Goal: Information Seeking & Learning: Learn about a topic

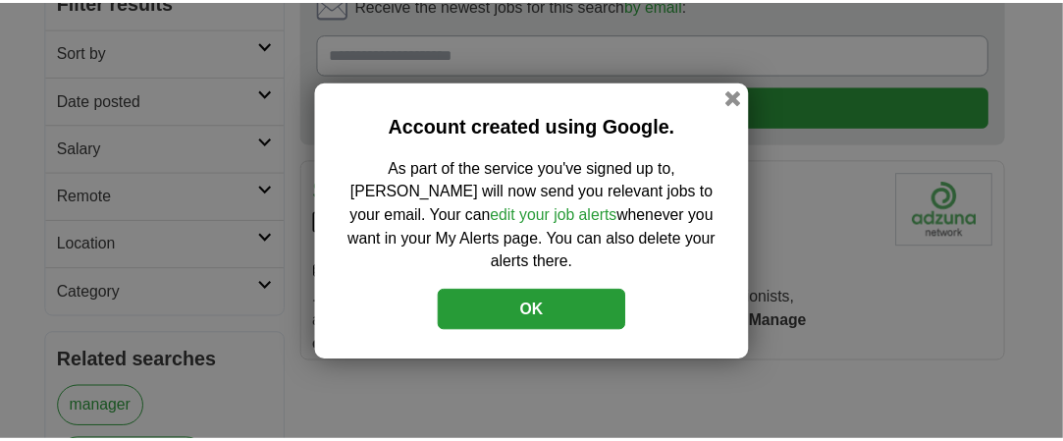
scroll to position [294, 0]
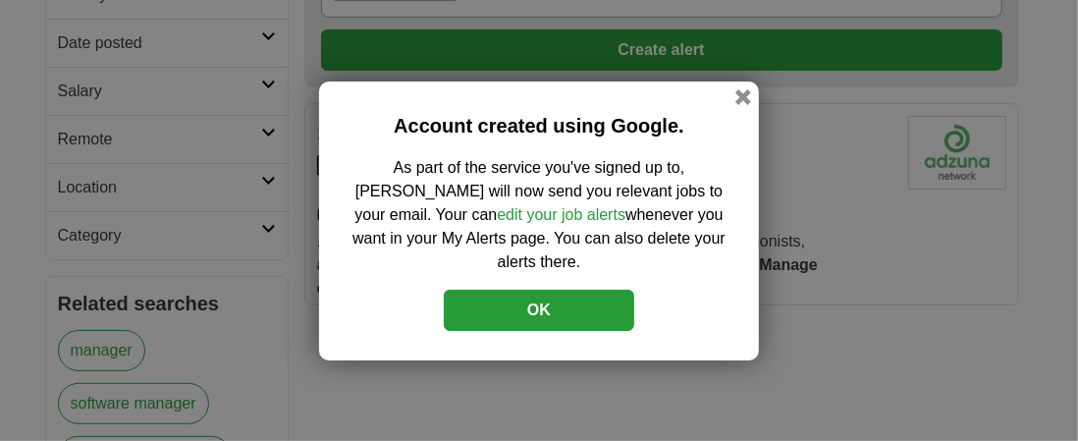
click at [531, 290] on button "OK" at bounding box center [539, 310] width 190 height 41
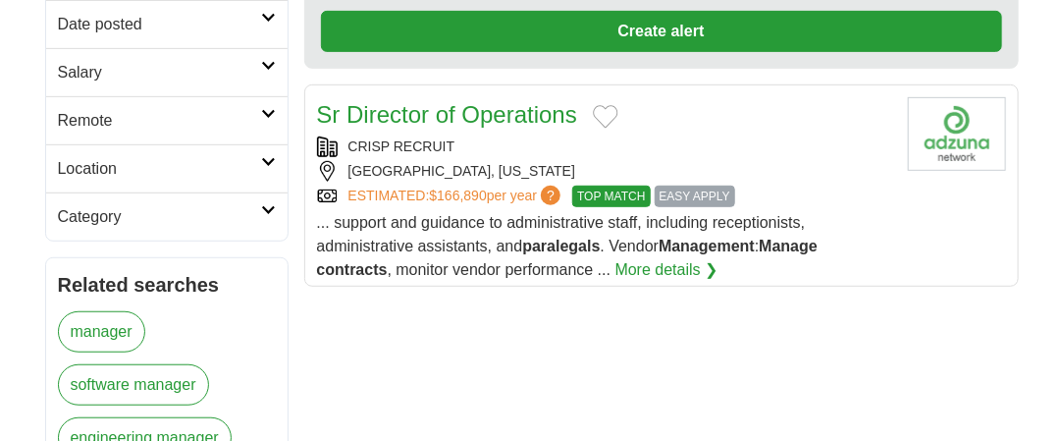
scroll to position [196, 0]
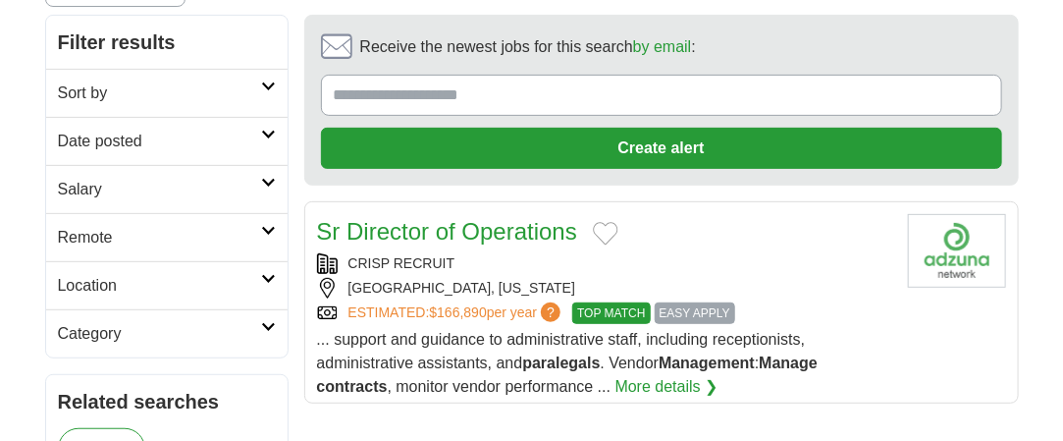
click at [122, 274] on h2 "Location" at bounding box center [159, 286] width 203 height 24
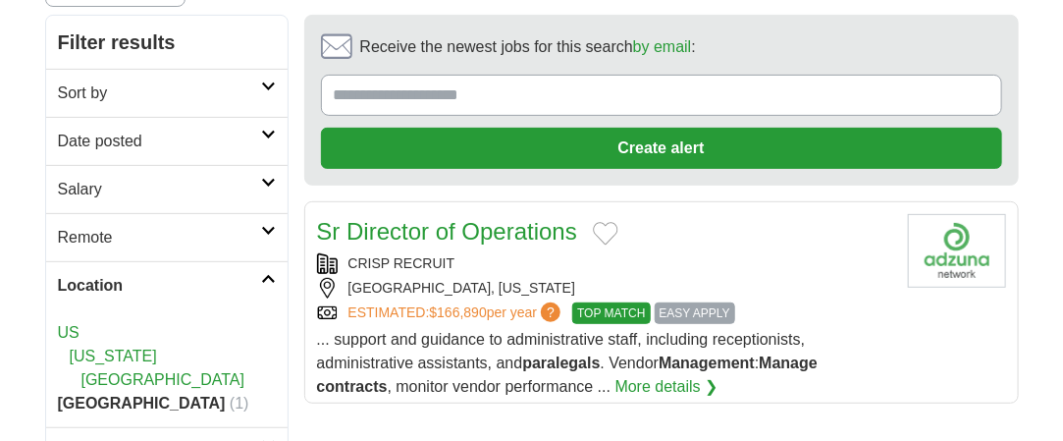
scroll to position [294, 0]
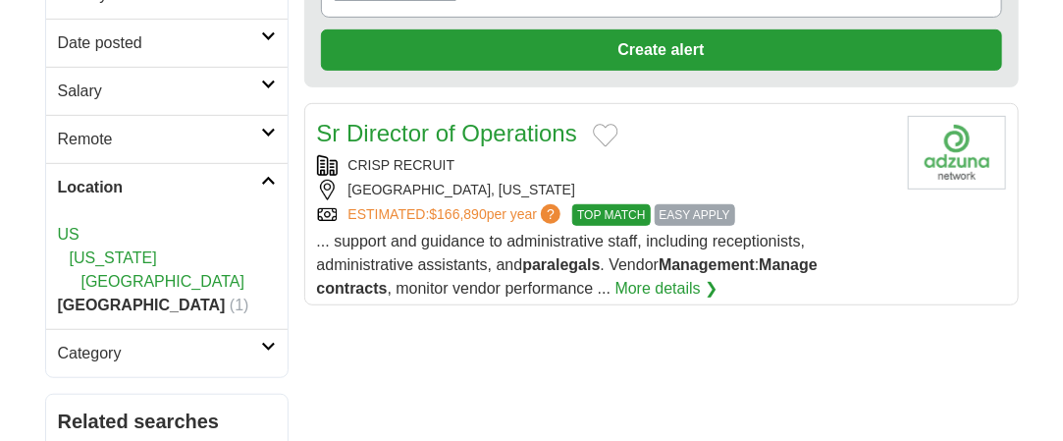
click at [133, 273] on link "[GEOGRAPHIC_DATA]" at bounding box center [163, 281] width 164 height 17
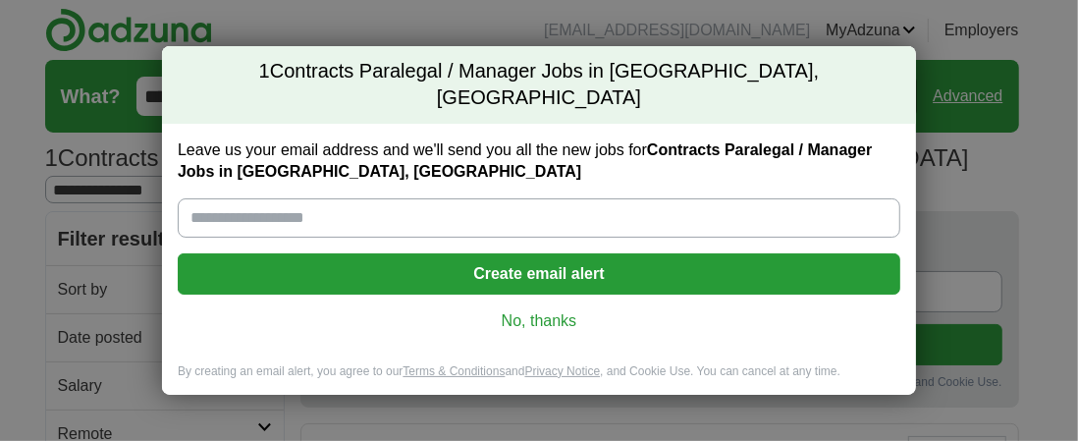
click at [441, 198] on input "Leave us your email address and we'll send you all the new jobs for Contracts P…" at bounding box center [539, 217] width 722 height 39
type input "**********"
click at [539, 253] on button "Create email alert" at bounding box center [539, 273] width 722 height 41
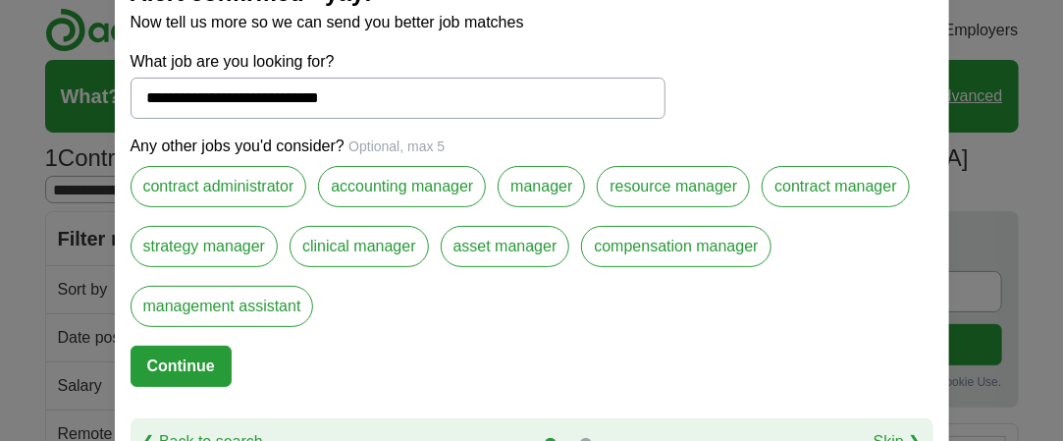
click at [216, 185] on label "contract administrator" at bounding box center [219, 186] width 177 height 41
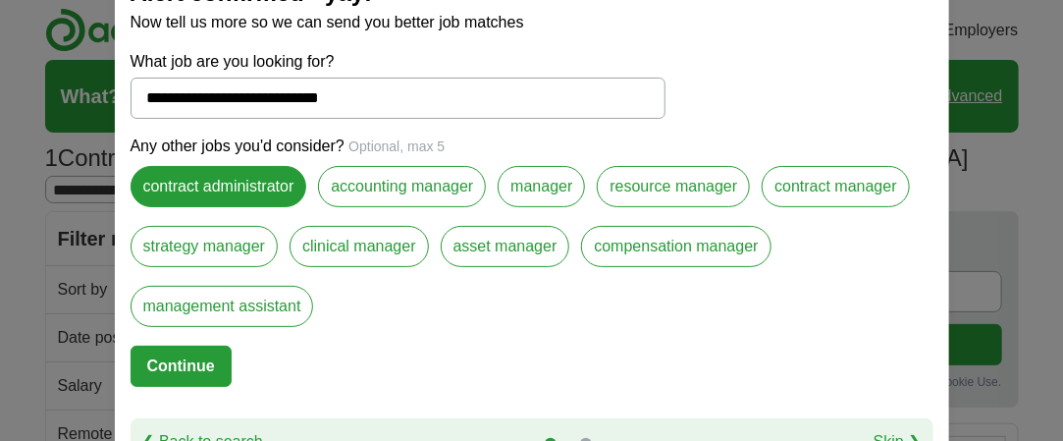
click at [867, 184] on label "contract manager" at bounding box center [836, 186] width 148 height 41
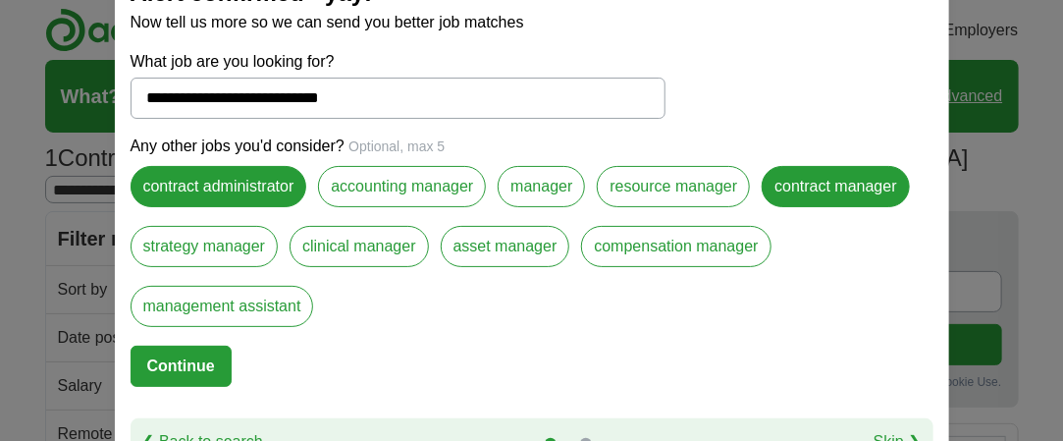
click at [174, 360] on button "Continue" at bounding box center [181, 365] width 101 height 41
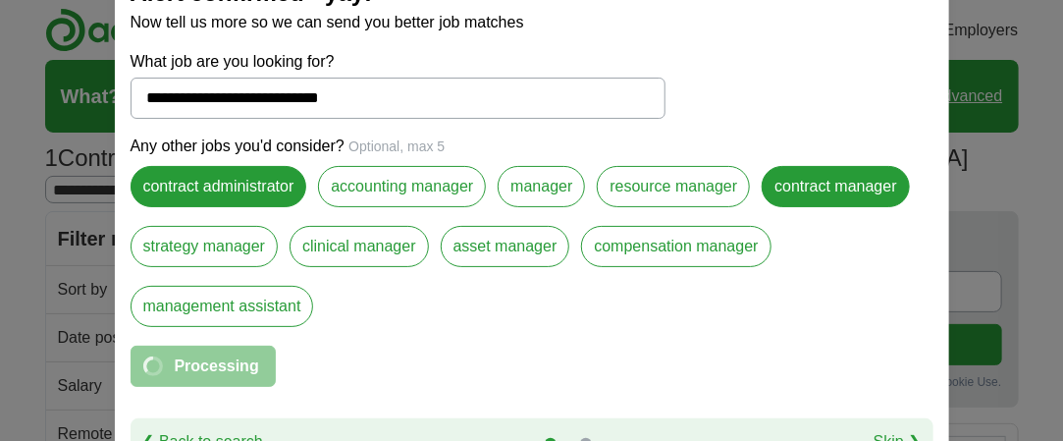
select select "*"
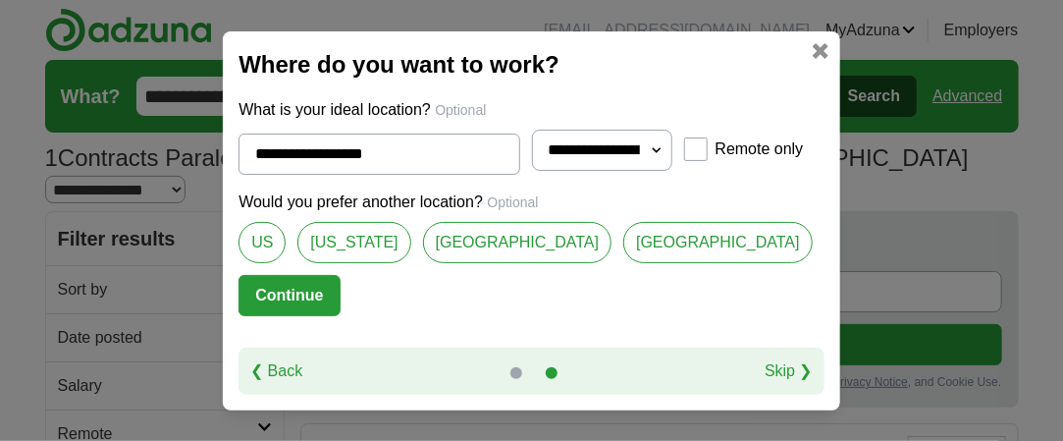
click at [473, 242] on link "[GEOGRAPHIC_DATA]" at bounding box center [517, 242] width 189 height 41
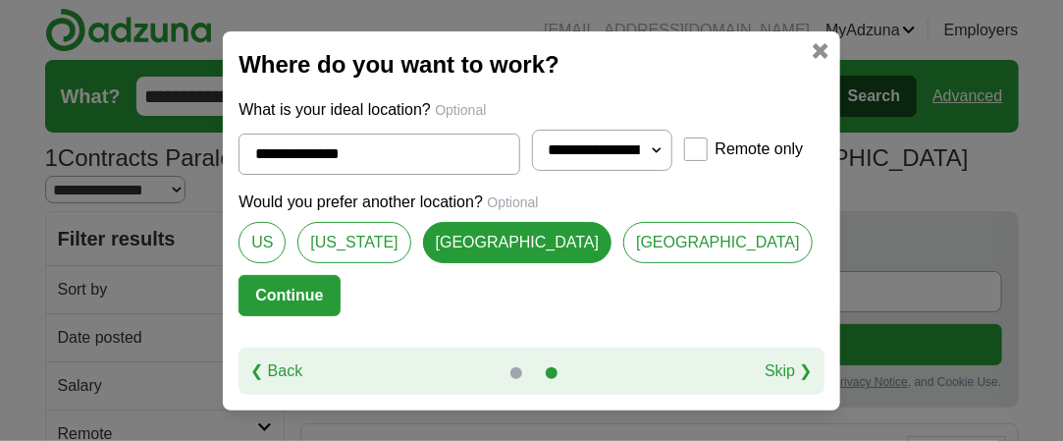
click at [635, 240] on link "[GEOGRAPHIC_DATA]" at bounding box center [717, 242] width 189 height 41
type input "**********"
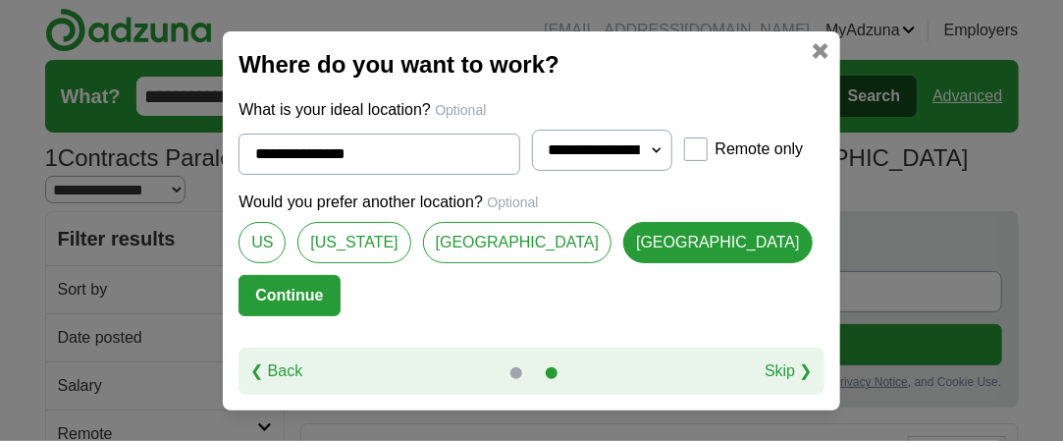
click at [643, 145] on select "**********" at bounding box center [602, 150] width 140 height 41
select select "**"
click at [532, 130] on select "**********" at bounding box center [602, 150] width 140 height 41
click at [325, 295] on button "Continue" at bounding box center [288, 295] width 101 height 41
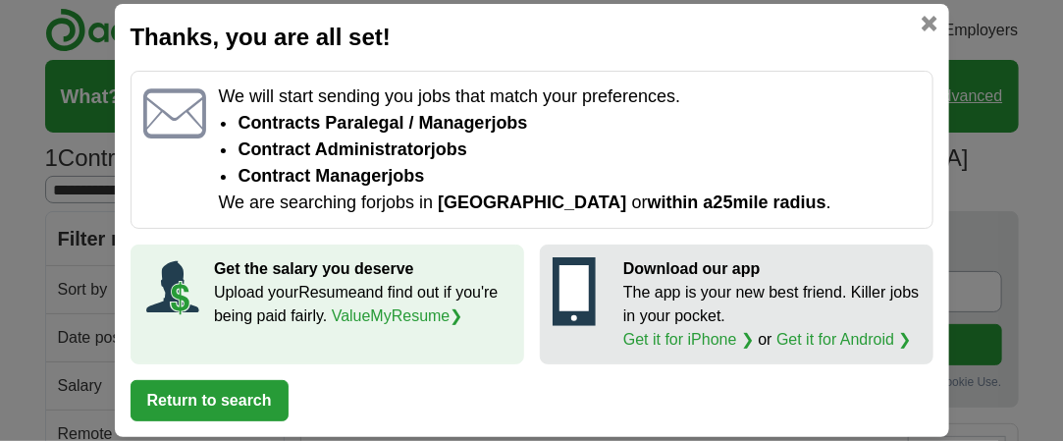
click at [244, 385] on button "Return to search" at bounding box center [210, 400] width 158 height 41
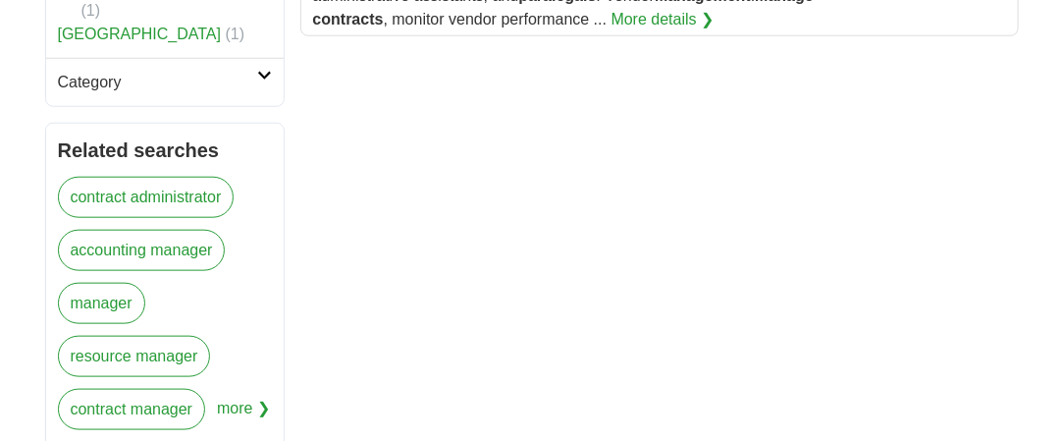
scroll to position [687, 0]
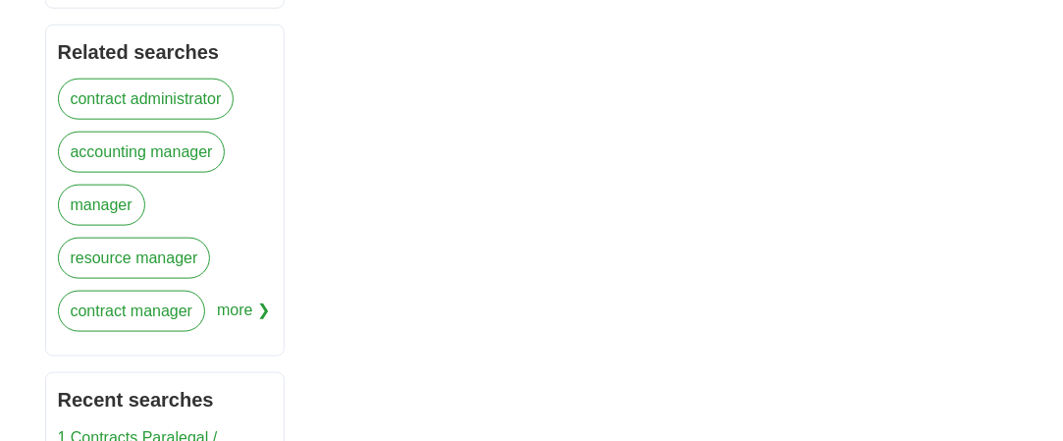
click at [135, 291] on link "contract manager" at bounding box center [132, 311] width 148 height 41
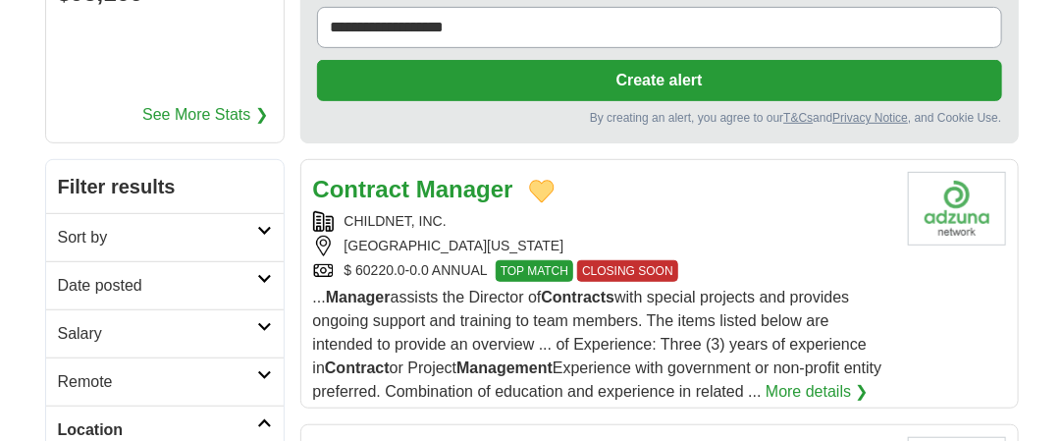
scroll to position [294, 0]
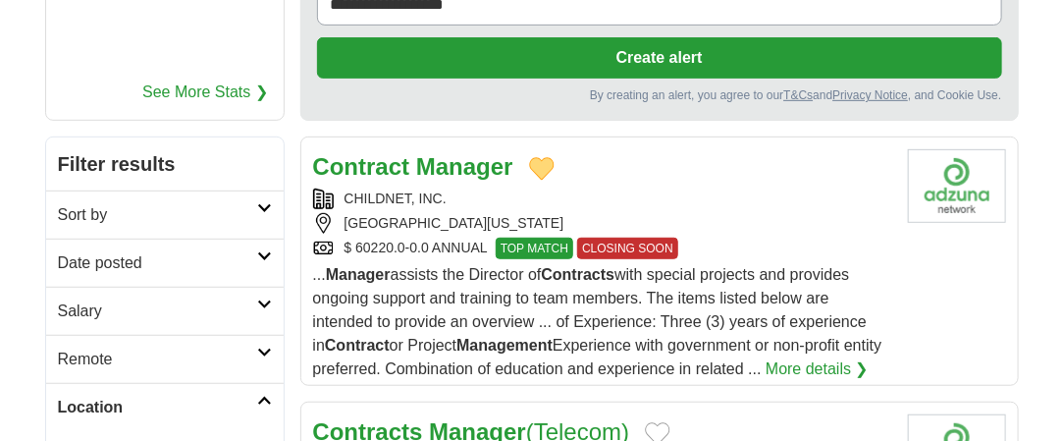
click at [822, 357] on link "More details ❯" at bounding box center [817, 369] width 103 height 24
click at [801, 357] on link "More details ❯" at bounding box center [817, 369] width 103 height 24
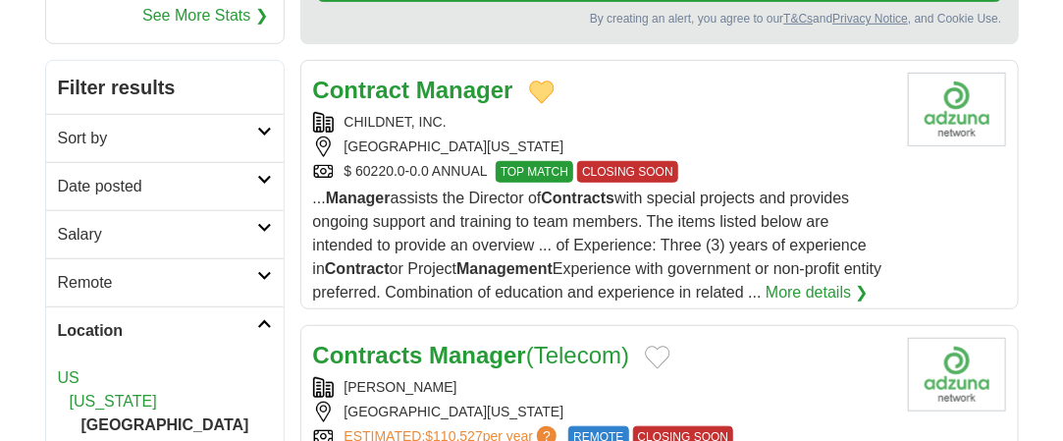
scroll to position [393, 0]
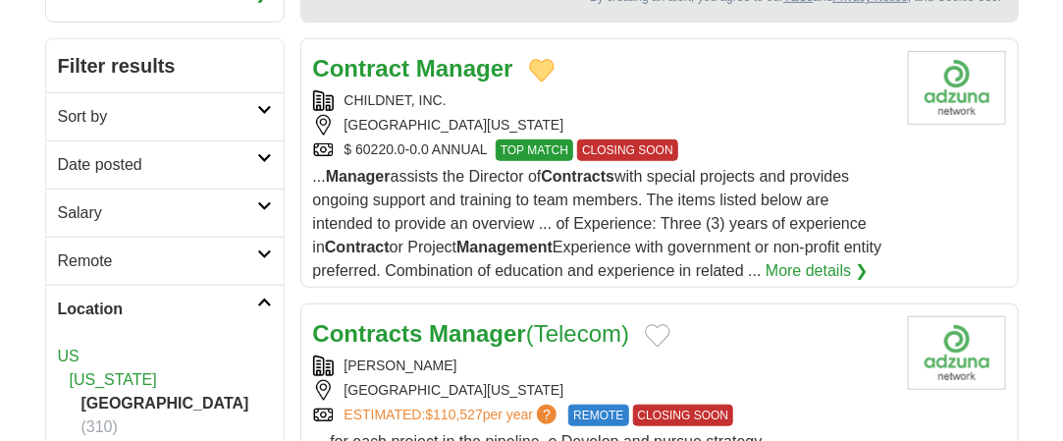
click at [395, 90] on div "CHILDNET, INC." at bounding box center [602, 100] width 579 height 21
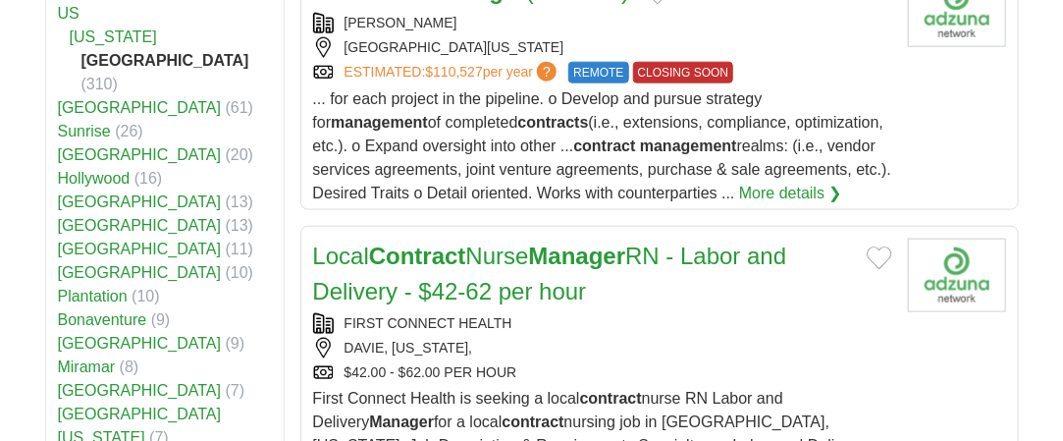
scroll to position [785, 0]
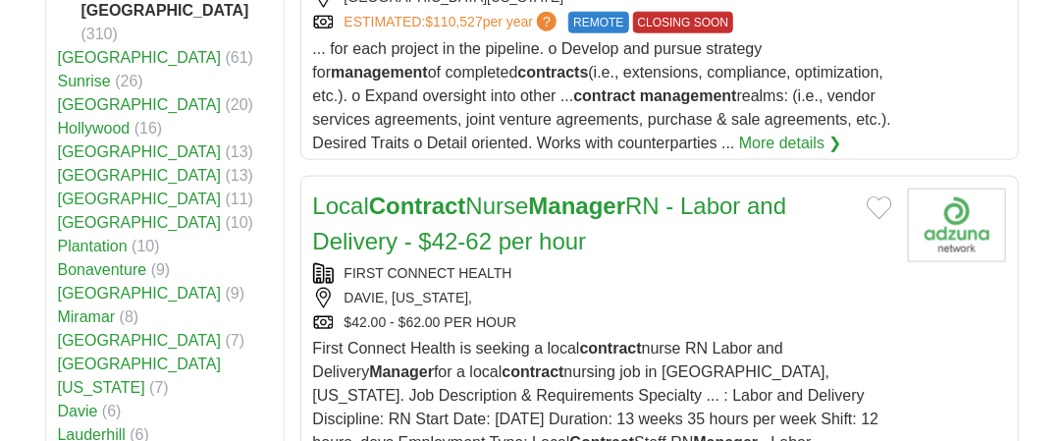
click at [82, 308] on link "Miramar" at bounding box center [87, 316] width 58 height 17
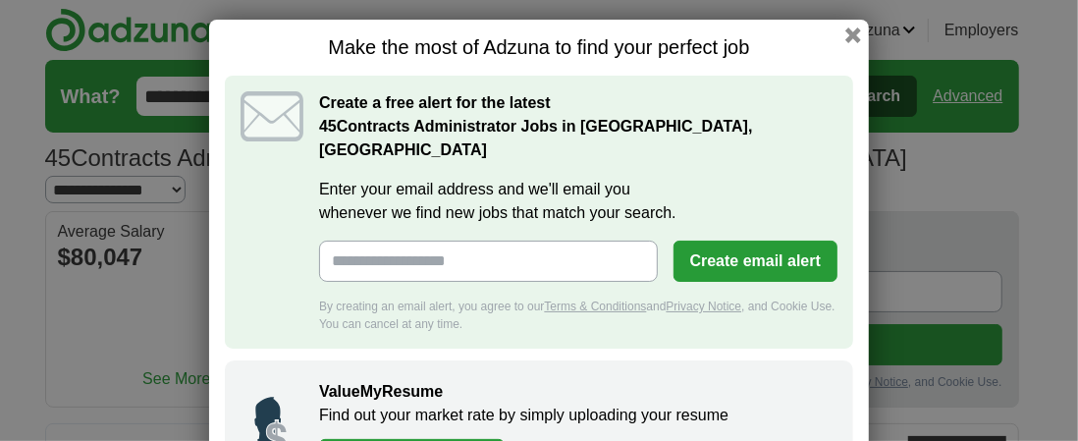
click at [528, 240] on input "Enter your email address and we'll email you whenever we find new jobs that mat…" at bounding box center [488, 260] width 339 height 41
type input "**********"
click at [754, 240] on button "Create email alert" at bounding box center [755, 260] width 164 height 41
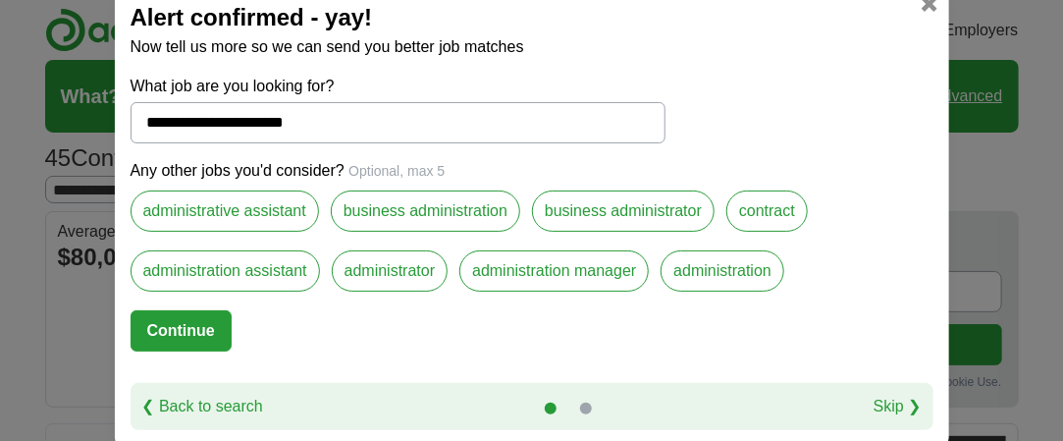
scroll to position [8, 0]
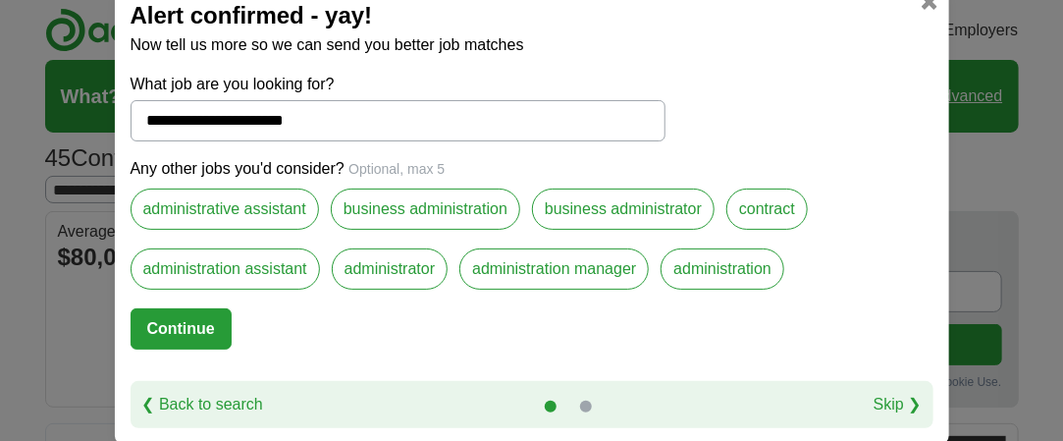
click at [176, 322] on button "Continue" at bounding box center [181, 328] width 101 height 41
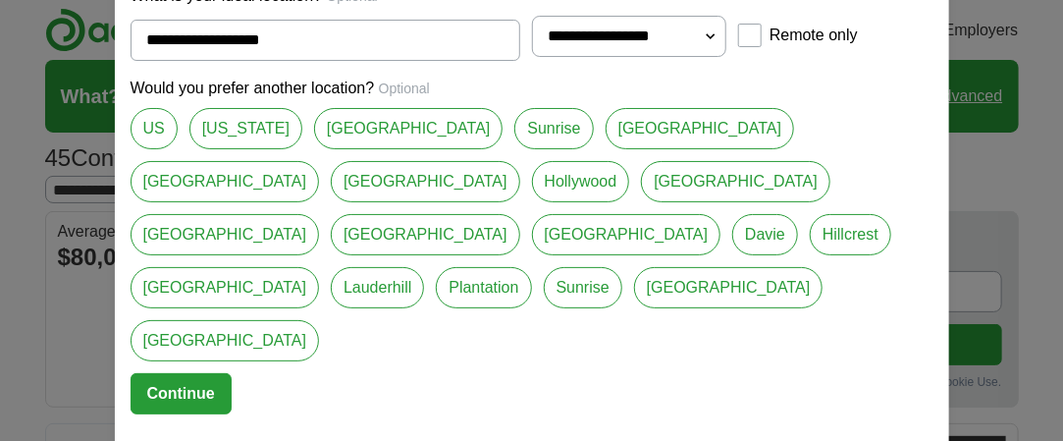
scroll to position [0, 0]
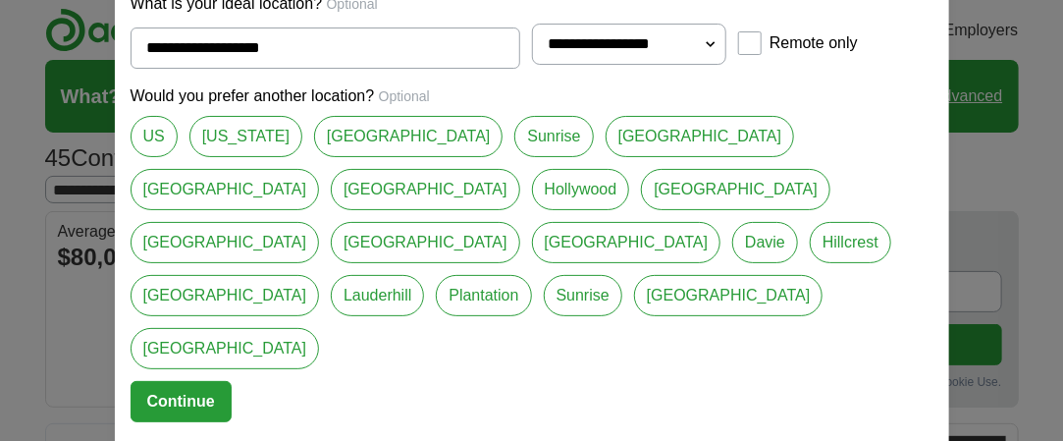
click at [703, 65] on select "**********" at bounding box center [629, 44] width 195 height 41
select select "**"
click at [532, 65] on select "**********" at bounding box center [629, 44] width 195 height 41
click at [365, 157] on link "[GEOGRAPHIC_DATA]" at bounding box center [408, 136] width 189 height 41
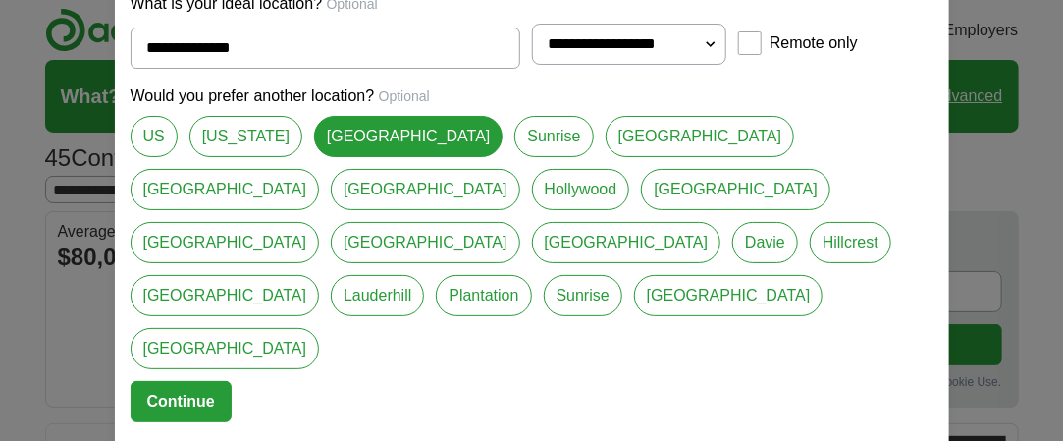
click at [514, 157] on link "Sunrise" at bounding box center [553, 136] width 79 height 41
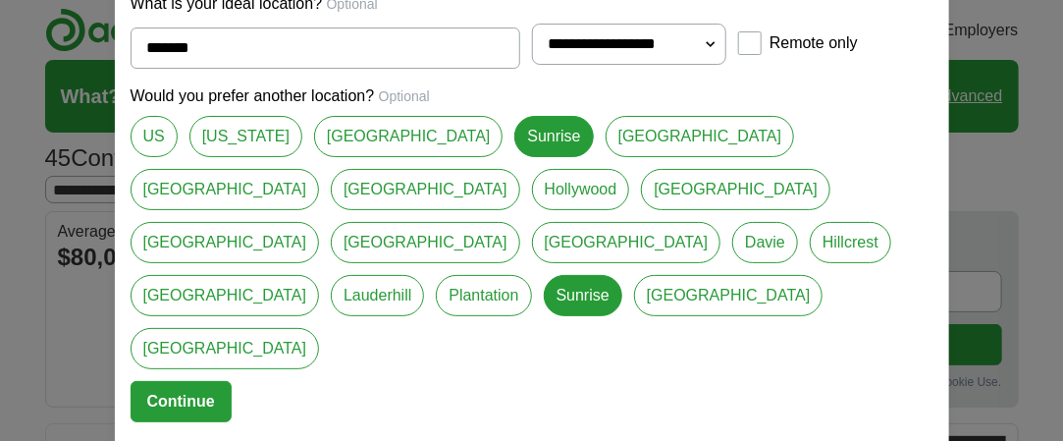
click at [606, 157] on link "[GEOGRAPHIC_DATA]" at bounding box center [700, 136] width 189 height 41
type input "**********"
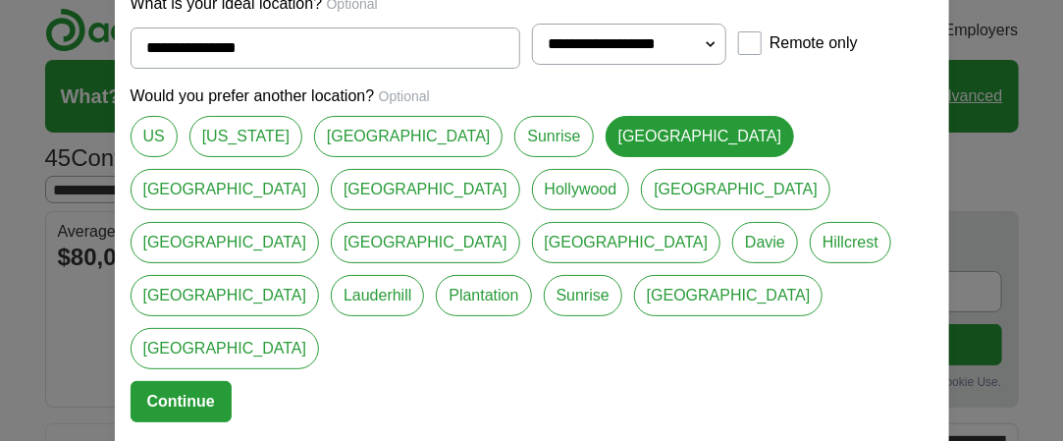
drag, startPoint x: 307, startPoint y: 352, endPoint x: 320, endPoint y: 346, distance: 14.1
click at [312, 350] on form "**********" at bounding box center [532, 222] width 803 height 461
click at [176, 381] on button "Continue" at bounding box center [181, 401] width 101 height 41
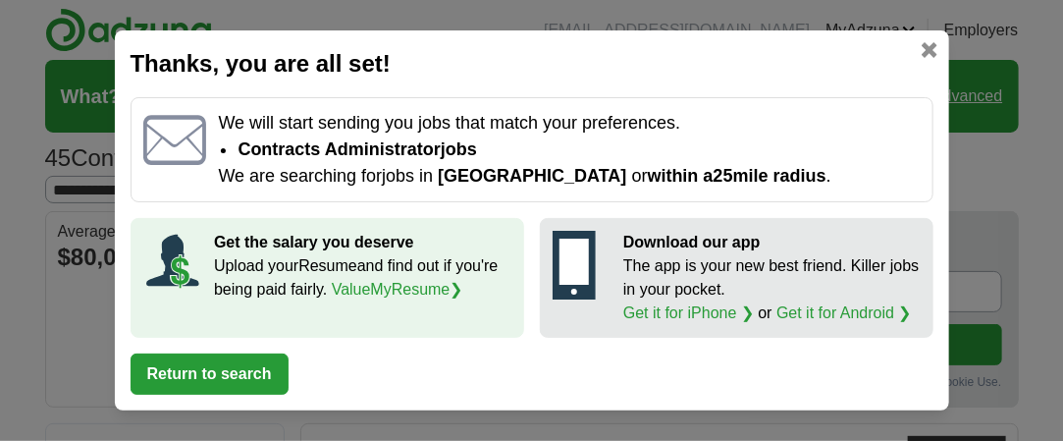
click at [259, 368] on button "Return to search" at bounding box center [210, 373] width 158 height 41
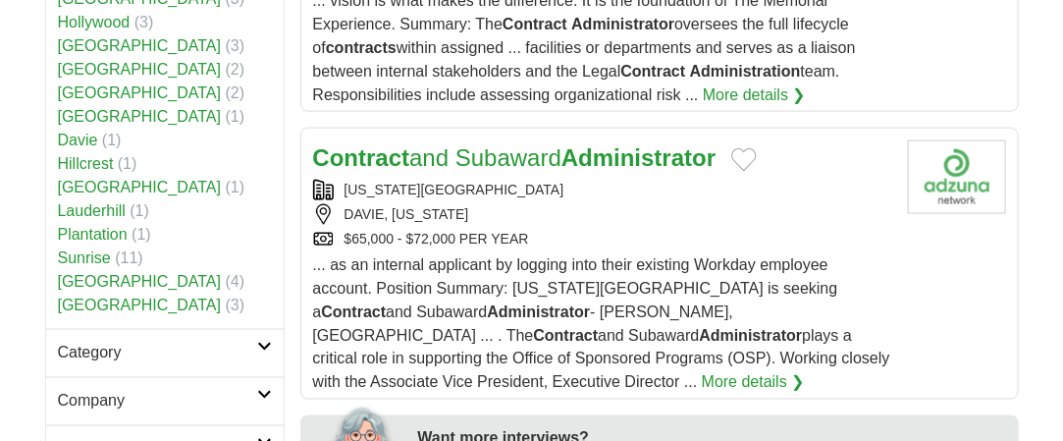
scroll to position [981, 0]
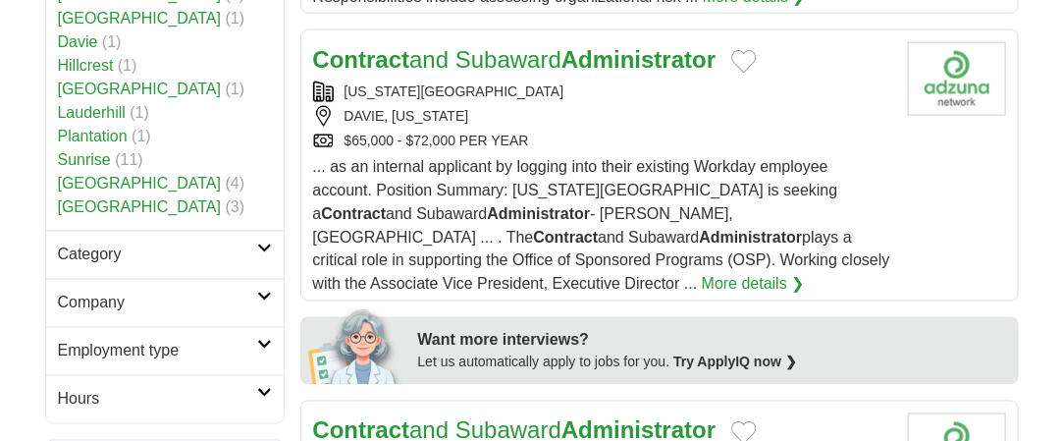
click at [756, 273] on link "More details ❯" at bounding box center [753, 285] width 103 height 24
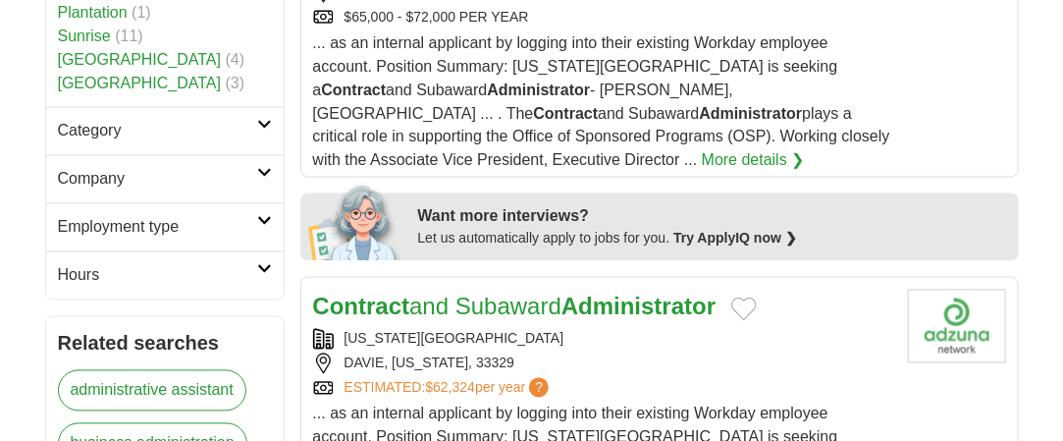
scroll to position [1178, 0]
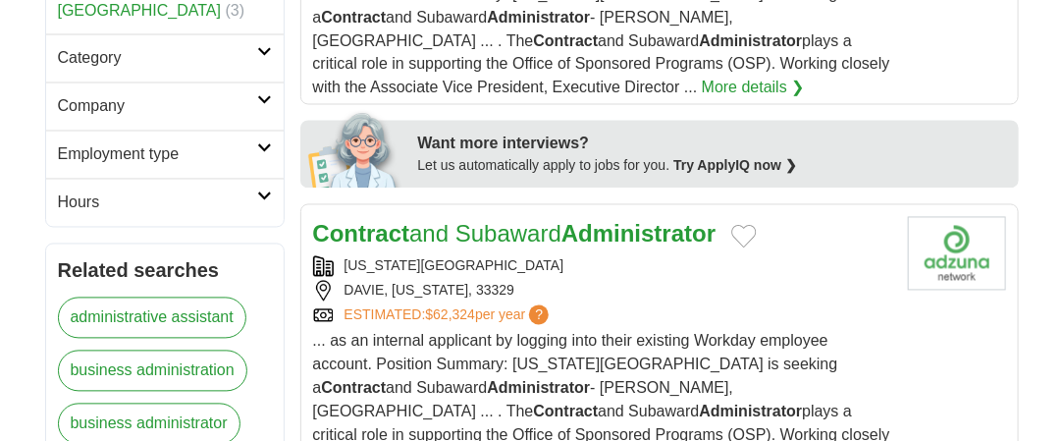
click at [492, 221] on link "Contract and Subaward Administrator" at bounding box center [514, 234] width 403 height 26
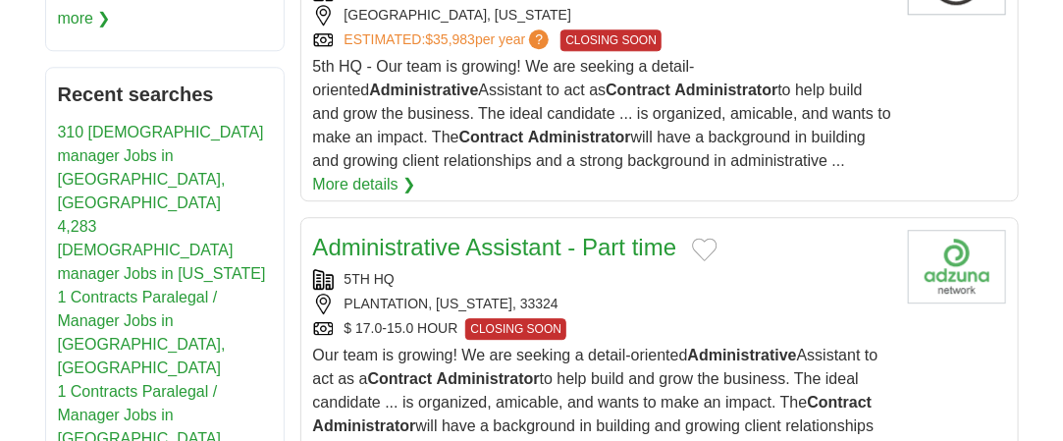
scroll to position [1767, 0]
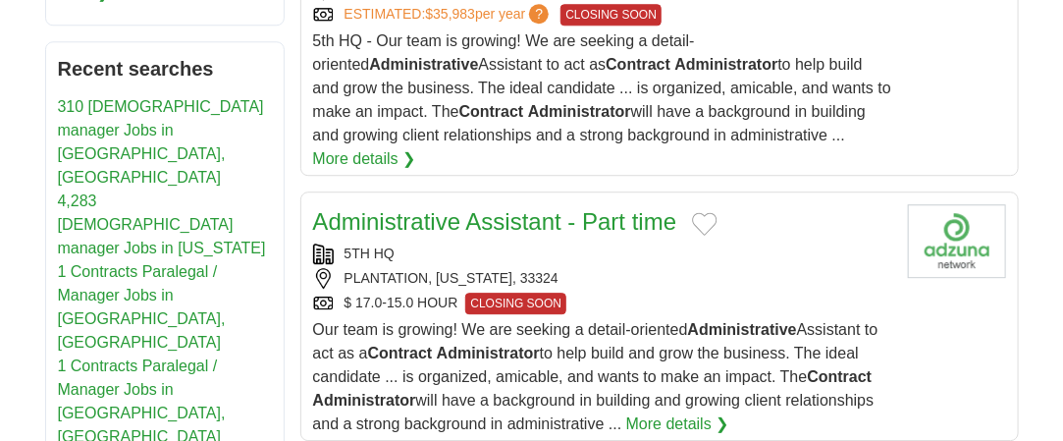
click at [128, 263] on link "1 Contracts Paralegal / Manager Jobs in [GEOGRAPHIC_DATA], [GEOGRAPHIC_DATA]" at bounding box center [142, 306] width 168 height 87
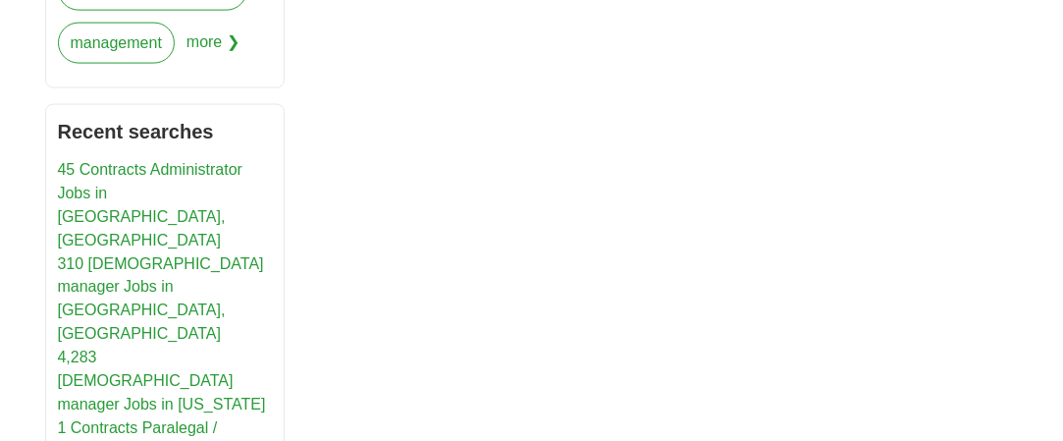
scroll to position [981, 0]
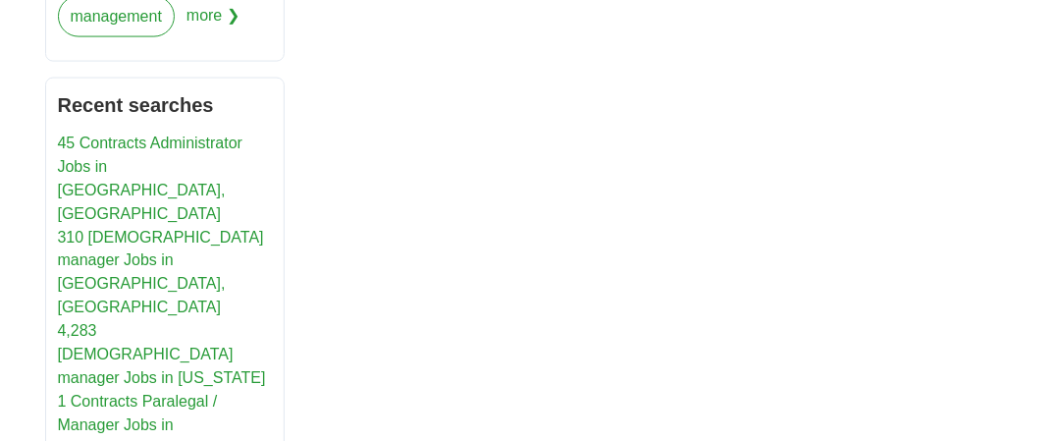
click at [108, 394] on link "1 Contracts Paralegal / Manager Jobs in Broward County, FL" at bounding box center [142, 437] width 168 height 87
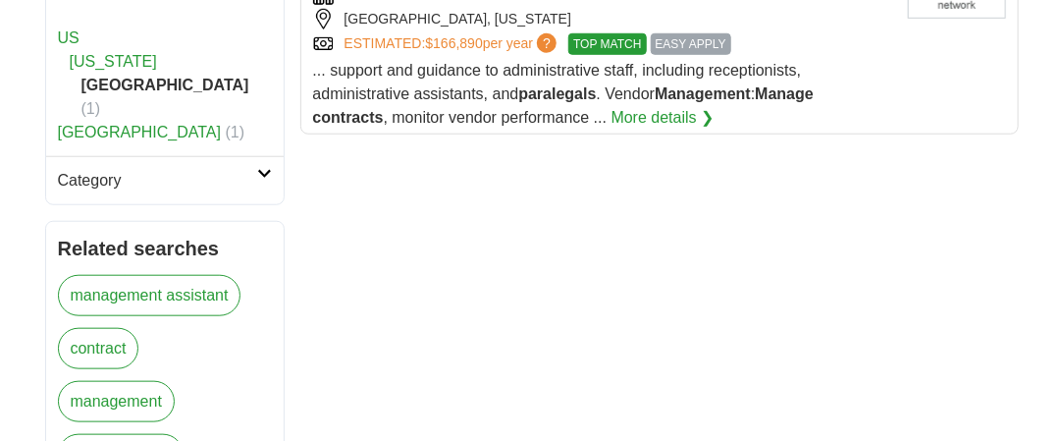
scroll to position [393, 0]
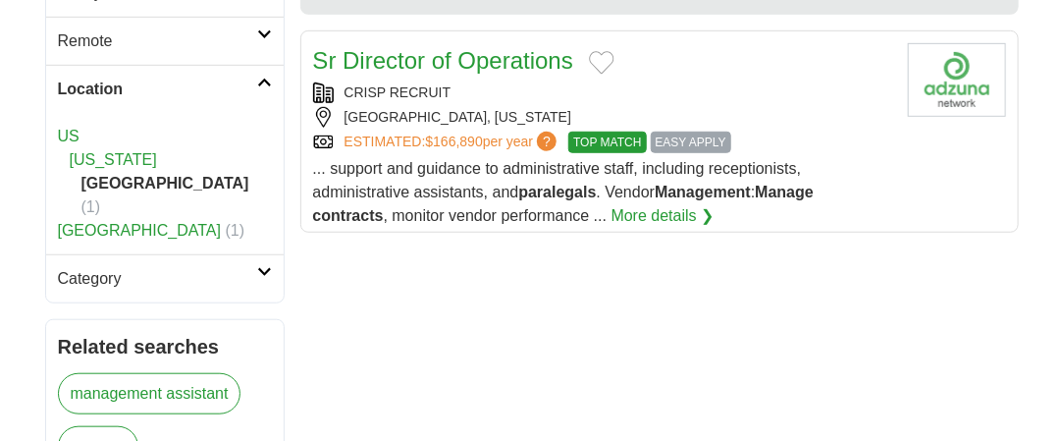
click at [671, 204] on link "More details ❯" at bounding box center [662, 216] width 103 height 24
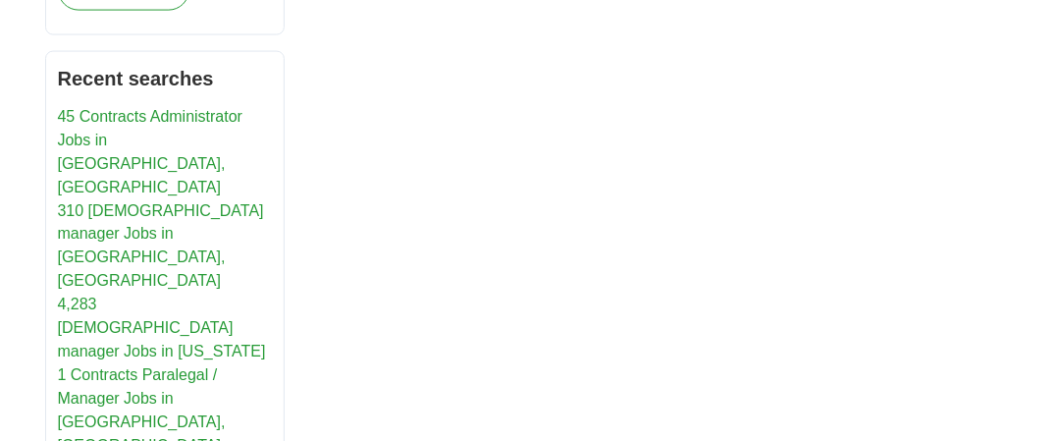
scroll to position [981, 0]
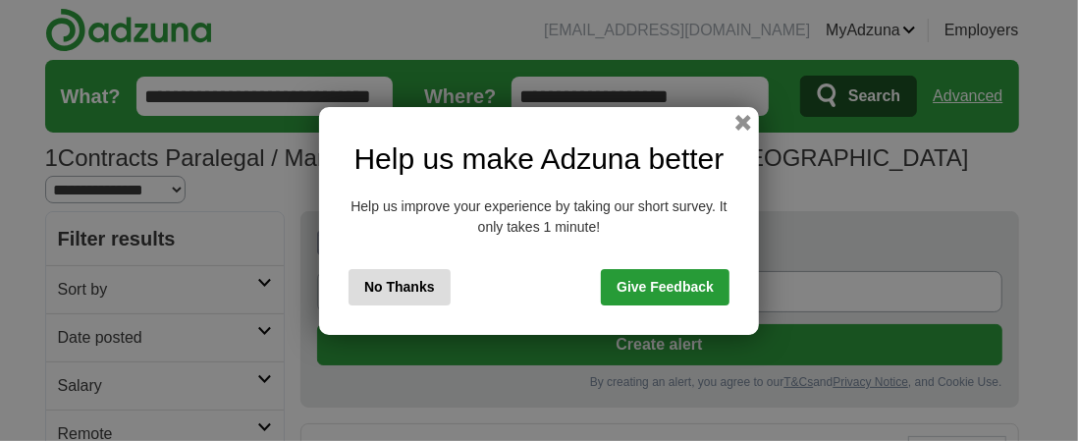
click at [408, 290] on button "No Thanks" at bounding box center [399, 287] width 102 height 36
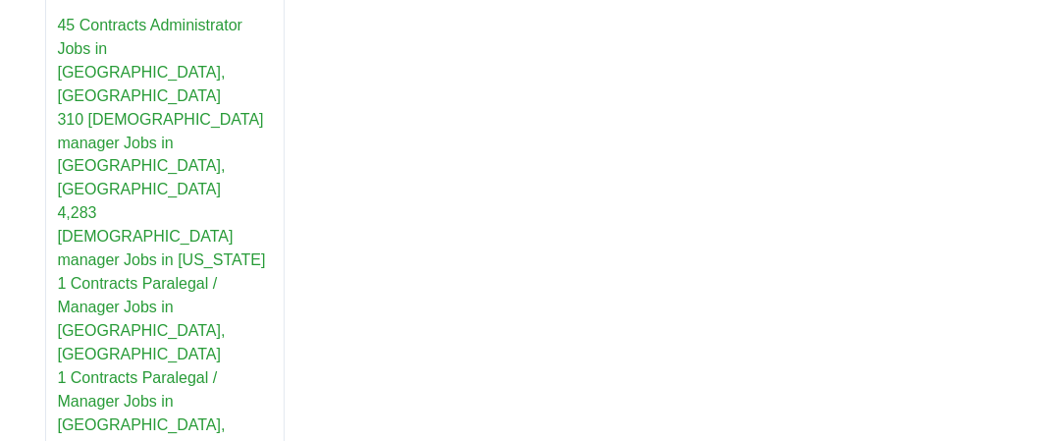
scroll to position [1178, 0]
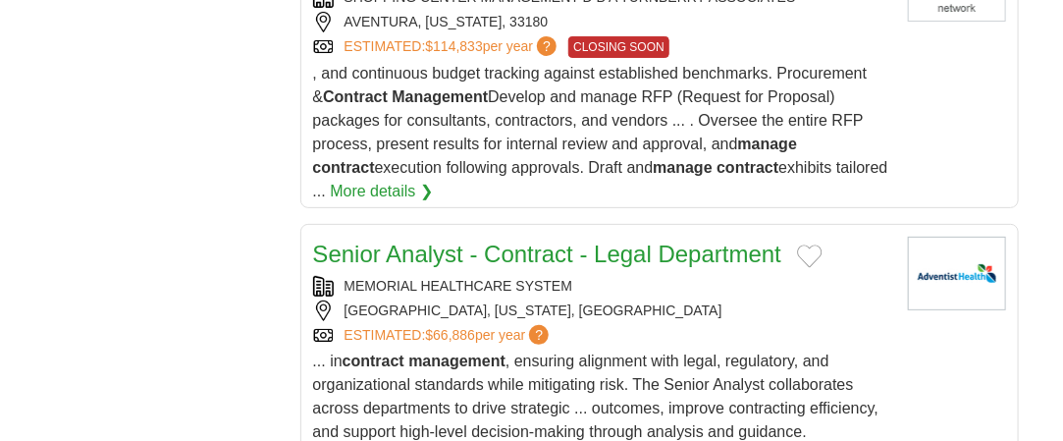
scroll to position [2650, 0]
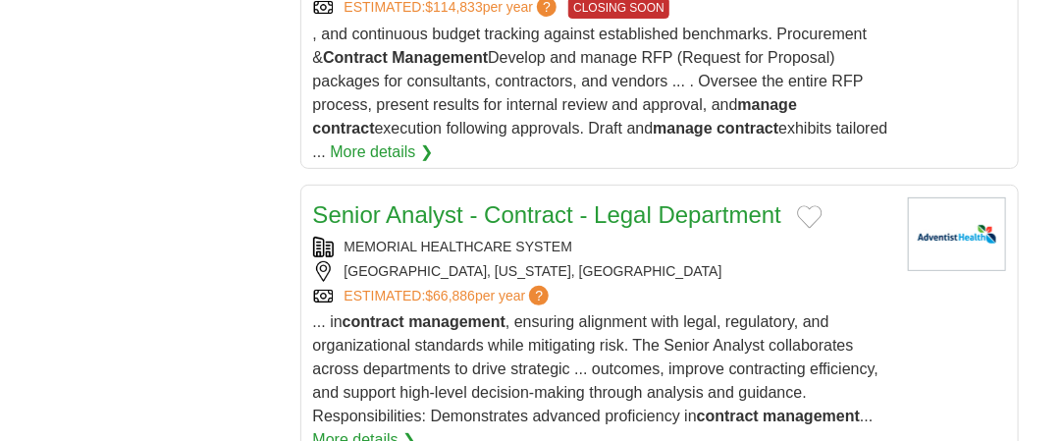
click at [366, 428] on link "More details ❯" at bounding box center [364, 440] width 103 height 24
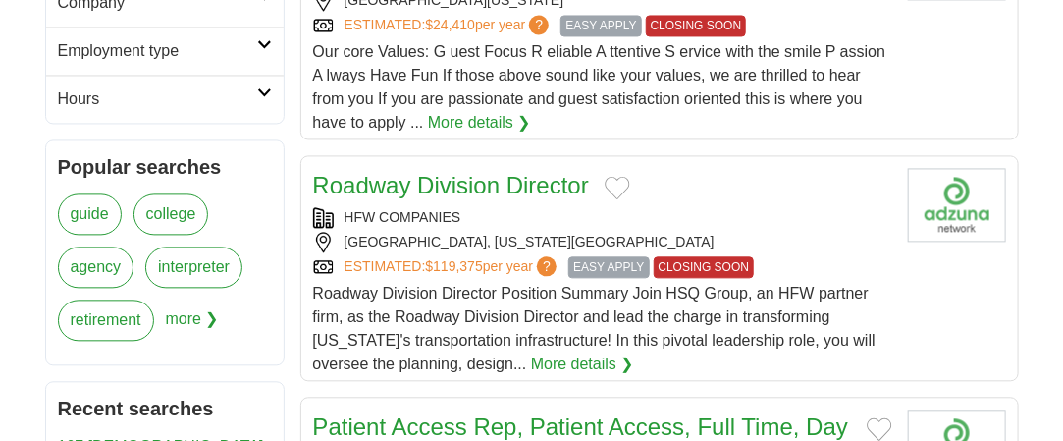
scroll to position [1472, 0]
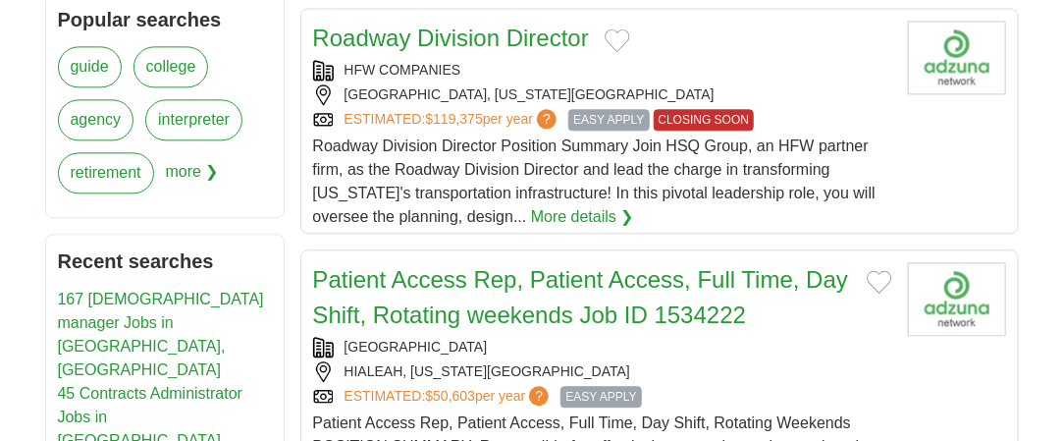
click at [124, 291] on link "167 [DEMOGRAPHIC_DATA] manager Jobs in [GEOGRAPHIC_DATA], [GEOGRAPHIC_DATA]" at bounding box center [161, 334] width 206 height 87
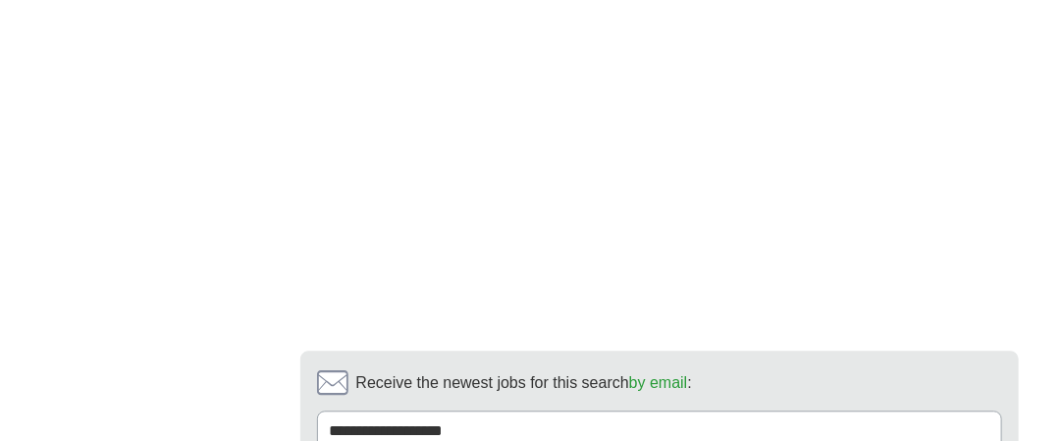
scroll to position [4024, 0]
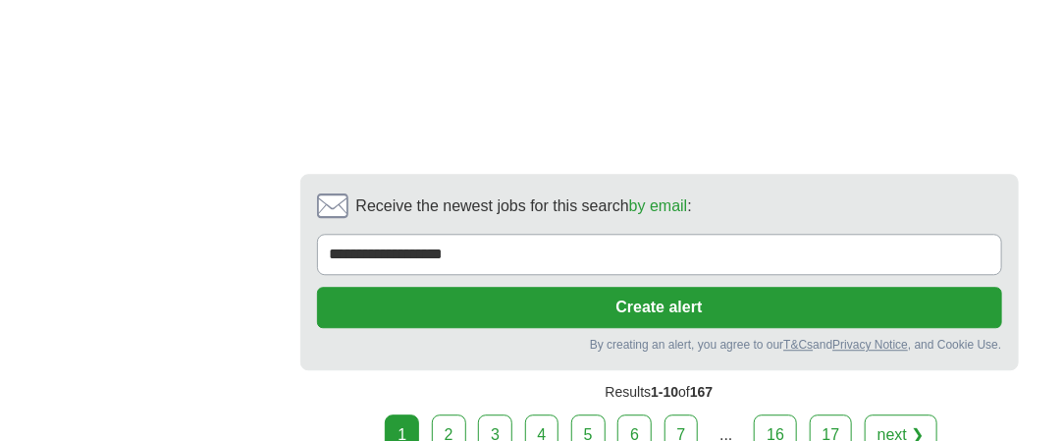
click at [456, 414] on link "2" at bounding box center [449, 434] width 34 height 41
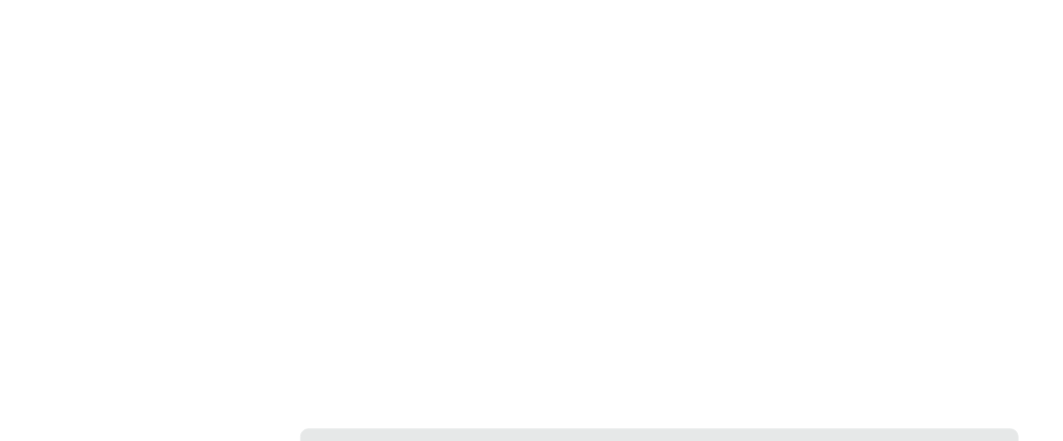
scroll to position [3631, 0]
